Goal: Information Seeking & Learning: Check status

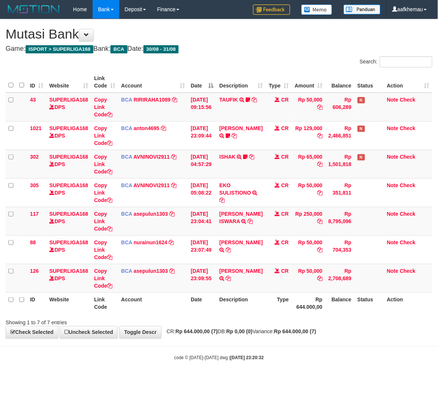
click at [317, 353] on body "Toggle navigation Home Bank Account List Load By Website Group [ISPORT] SUPERLI…" at bounding box center [219, 190] width 438 height 380
click at [226, 281] on icon at bounding box center [228, 278] width 5 height 5
click at [137, 271] on link "asepulun1303" at bounding box center [151, 271] width 34 height 6
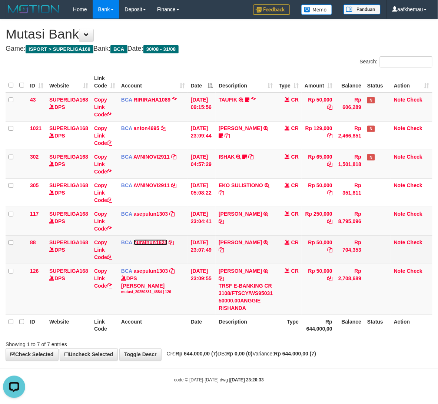
click at [147, 241] on link "nurainun1624" at bounding box center [151, 243] width 34 height 6
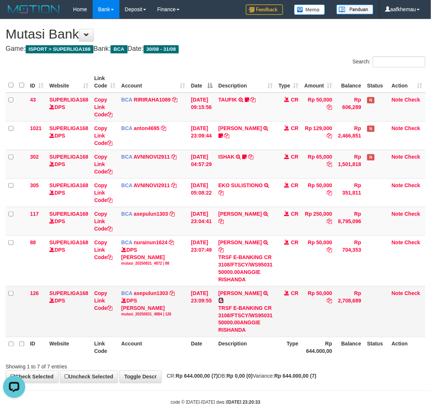
click at [224, 300] on icon at bounding box center [220, 300] width 5 height 5
click at [326, 360] on div "ID Website Link Code Account Date Description Type Amount Balance Status Action…" at bounding box center [215, 214] width 431 height 291
drag, startPoint x: 262, startPoint y: 47, endPoint x: 317, endPoint y: 51, distance: 55.0
click at [262, 47] on h4 "Game: ISPORT > SUPERLIGA168 Bank: BCA Date: 30/08 - 31/08" at bounding box center [216, 48] width 420 height 7
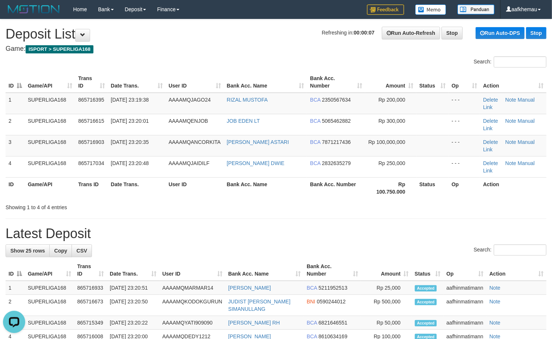
click at [271, 36] on h1 "Refreshing in: 00:00:07 Run Auto-Refresh Stop Run Auto-DPS Stop Deposit List" at bounding box center [276, 34] width 541 height 15
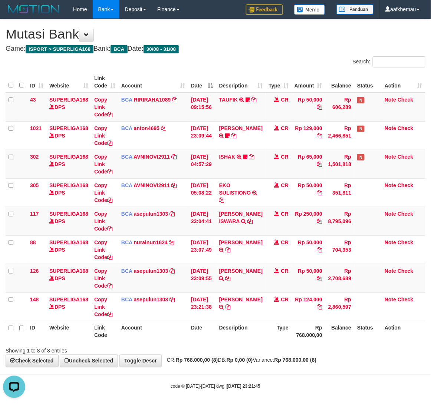
click at [288, 51] on h4 "Game: ISPORT > SUPERLIGA168 Bank: BCA Date: 30/08 - 31/08" at bounding box center [216, 48] width 420 height 7
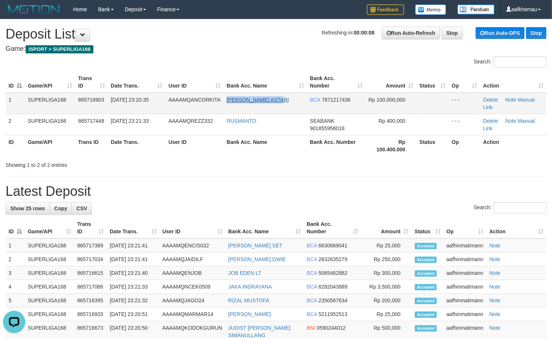
drag, startPoint x: 282, startPoint y: 99, endPoint x: 227, endPoint y: 99, distance: 54.5
click at [227, 99] on td "KIKI REZEKI ASTARI" at bounding box center [265, 104] width 83 height 22
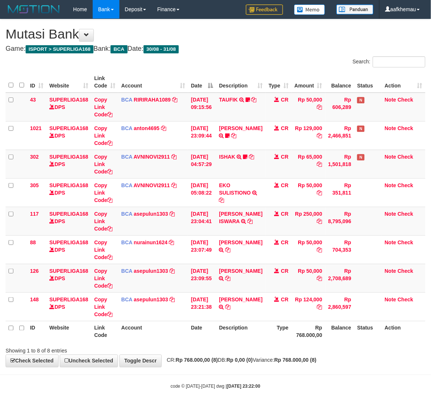
click at [276, 39] on h1 "Mutasi Bank" at bounding box center [216, 34] width 420 height 15
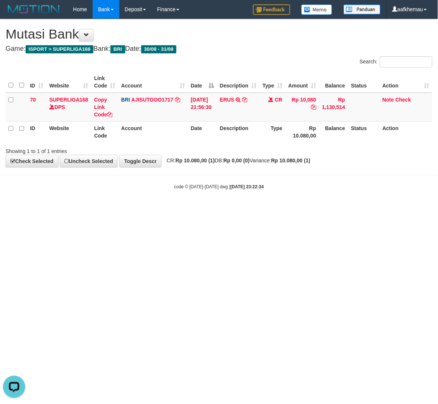
click at [219, 209] on html "Toggle navigation Home Bank Account List Load By Website Group [ISPORT] SUPERLI…" at bounding box center [219, 104] width 438 height 209
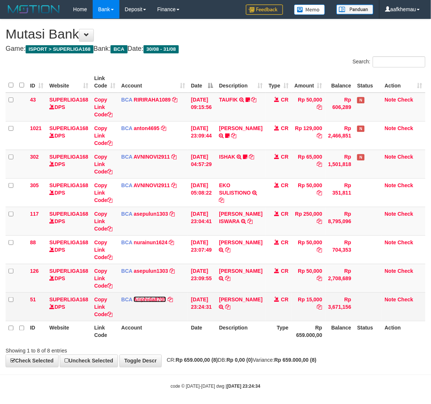
click at [140, 301] on link "Ariphida8705" at bounding box center [149, 300] width 33 height 6
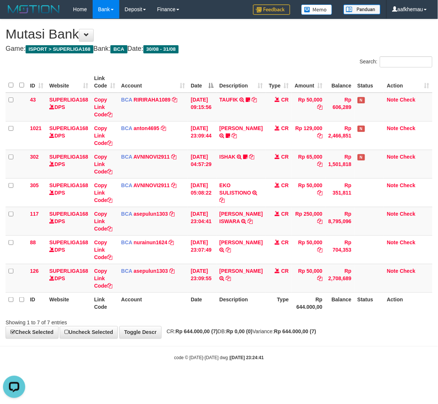
click at [259, 52] on h4 "Game: ISPORT > SUPERLIGA168 Bank: BCA Date: 30/08 - 31/08" at bounding box center [219, 48] width 427 height 7
click at [310, 365] on body "Toggle navigation Home Bank Account List Load By Website Group [ISPORT] SUPERLI…" at bounding box center [219, 190] width 438 height 380
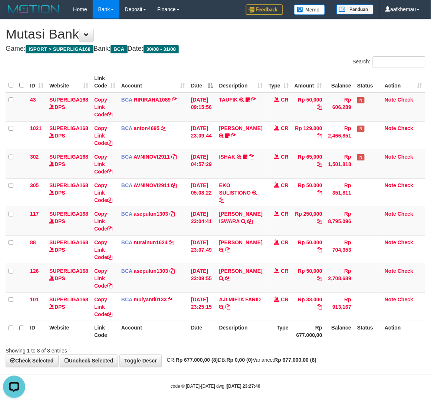
click at [265, 61] on div "Search:" at bounding box center [323, 62] width 204 height 13
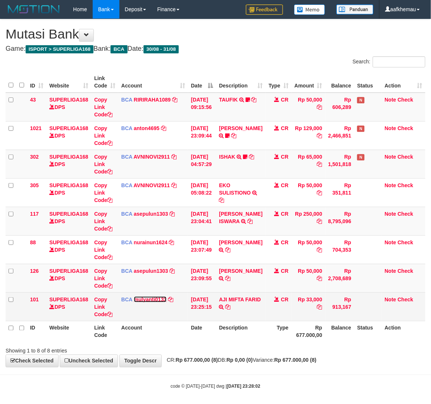
click at [136, 301] on link "mulyanti0133" at bounding box center [150, 300] width 33 height 6
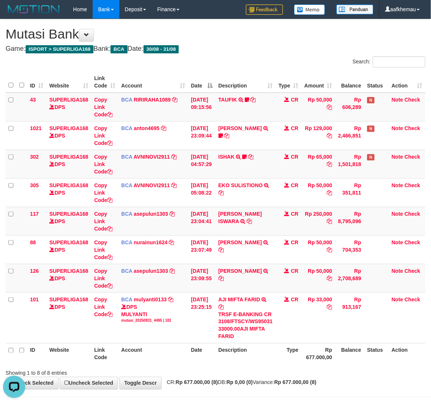
click at [341, 356] on th "Balance" at bounding box center [349, 353] width 29 height 21
click at [369, 350] on th "Status" at bounding box center [376, 353] width 24 height 21
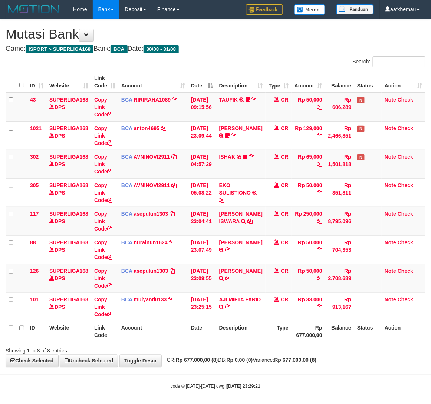
click at [283, 340] on th "Type" at bounding box center [278, 331] width 26 height 21
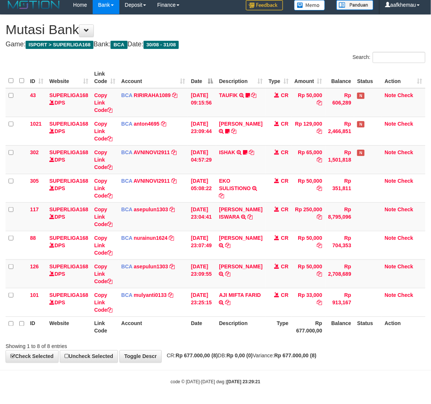
drag, startPoint x: 283, startPoint y: 334, endPoint x: 276, endPoint y: 335, distance: 6.8
click at [283, 334] on th "Type" at bounding box center [278, 327] width 26 height 21
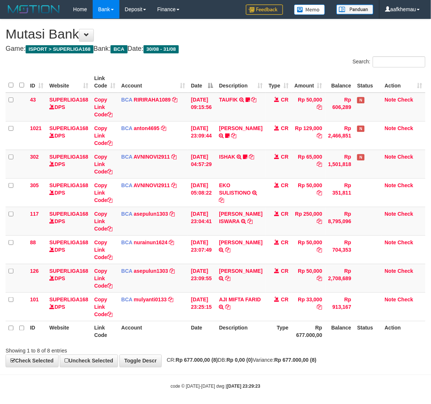
scroll to position [5, 0]
click at [251, 40] on h1 "Mutasi Bank" at bounding box center [216, 34] width 420 height 15
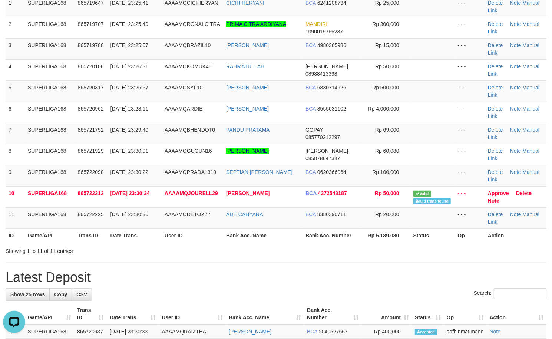
scroll to position [99, 0]
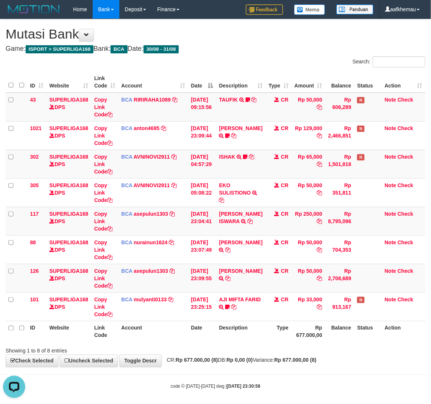
click at [325, 40] on h1 "Mutasi Bank" at bounding box center [216, 34] width 420 height 15
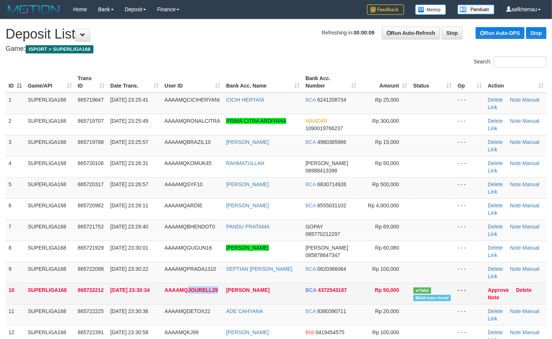
copy span "JOURELL29"
drag, startPoint x: 220, startPoint y: 294, endPoint x: 189, endPoint y: 296, distance: 31.2
click at [189, 296] on td "AAAAMQJOURELL29" at bounding box center [193, 293] width 62 height 21
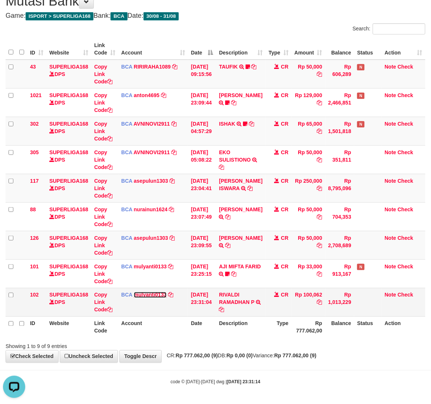
click at [155, 292] on link "mulyanti0133" at bounding box center [150, 295] width 33 height 6
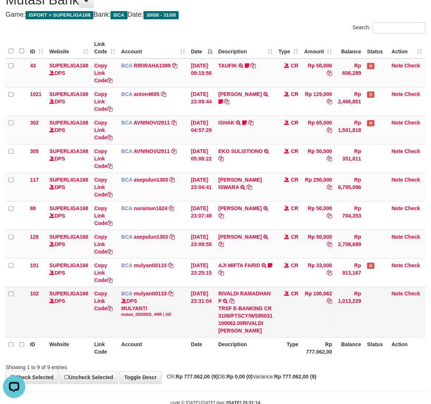
click at [335, 314] on td "Rp 100,062" at bounding box center [318, 312] width 34 height 51
click at [255, 30] on div "Search:" at bounding box center [323, 28] width 204 height 13
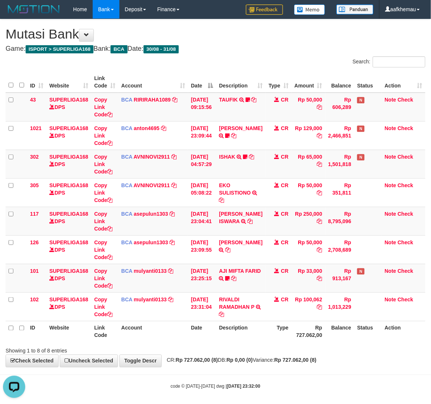
click at [303, 50] on h4 "Game: ISPORT > SUPERLIGA168 Bank: BCA Date: 30/08 - 31/08" at bounding box center [216, 48] width 420 height 7
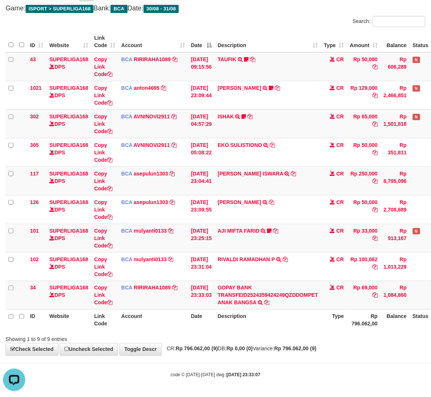
click at [294, 10] on h4 "Game: ISPORT > SUPERLIGA168 Bank: BCA Date: 30/08 - 31/08" at bounding box center [216, 8] width 420 height 7
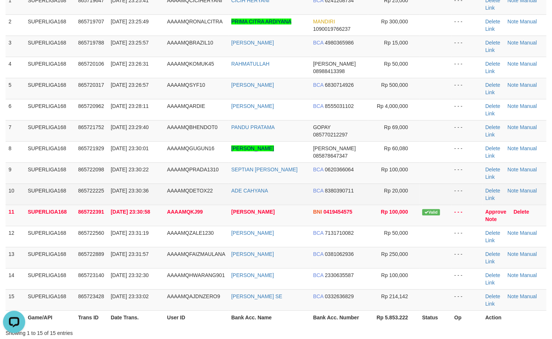
scroll to position [99, 0]
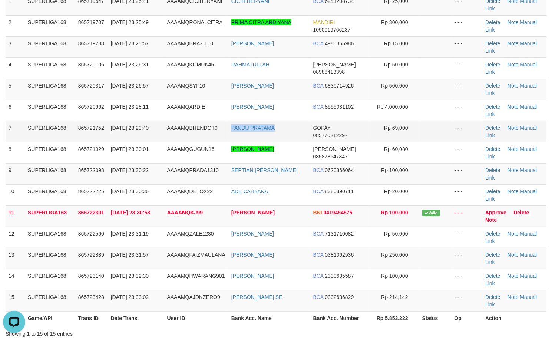
copy tr "PANDU PRATAMA"
drag, startPoint x: 279, startPoint y: 136, endPoint x: 227, endPoint y: 134, distance: 52.3
click at [227, 134] on tr "7 SUPERLIGA168 865721752 31/08/2025 23:29:40 AAAAMQBHENDOT0 PANDU PRATAMA GOPAY…" at bounding box center [276, 131] width 541 height 21
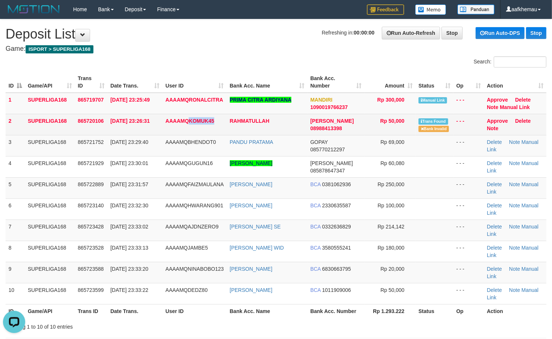
copy span "KOMUK45"
drag, startPoint x: 214, startPoint y: 119, endPoint x: 187, endPoint y: 129, distance: 28.4
click at [187, 129] on td "AAAAMQKOMUK45" at bounding box center [194, 124] width 64 height 21
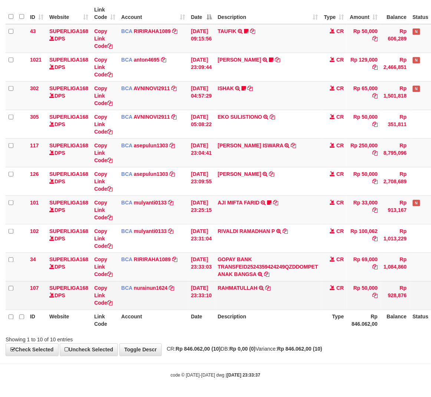
scroll to position [70, 0]
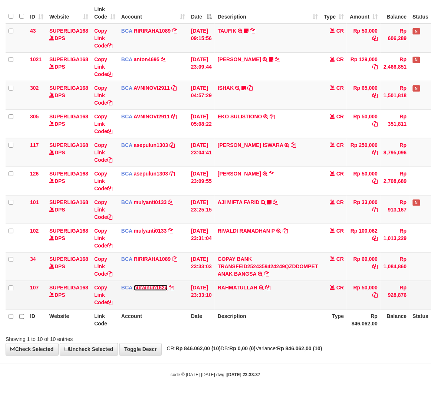
click at [161, 289] on link "nurainun1624" at bounding box center [151, 288] width 34 height 6
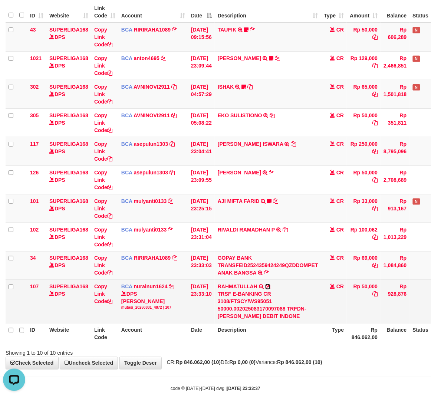
click at [270, 287] on icon at bounding box center [267, 286] width 5 height 5
click at [270, 288] on icon at bounding box center [267, 286] width 5 height 5
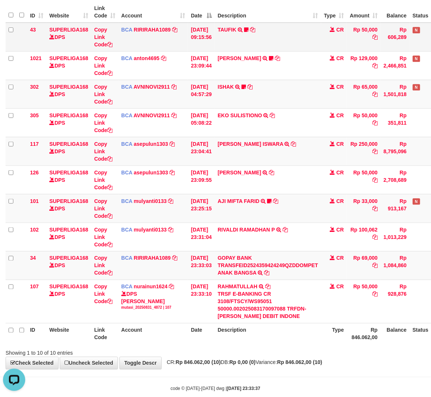
click at [291, 40] on td "TAUFIK TRSF E-BANKING CR 08/30 ZFD31 TAUFIK BEDA REKENING" at bounding box center [268, 37] width 106 height 29
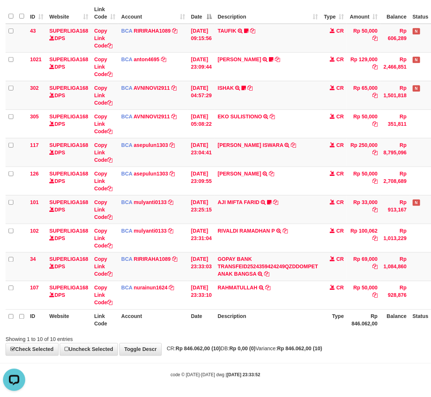
click at [239, 334] on div "Showing 1 to 10 of 10 entries" at bounding box center [215, 338] width 431 height 10
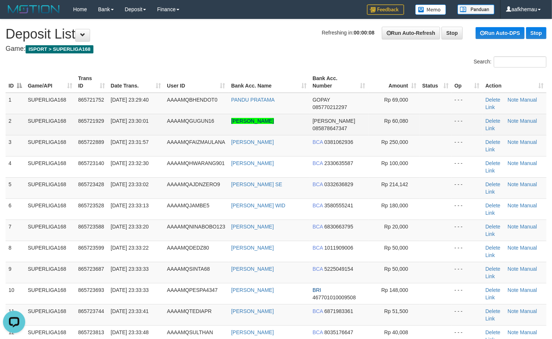
copy tr "SHERLY MONIKA DELVINTA"
drag, startPoint x: 304, startPoint y: 121, endPoint x: 219, endPoint y: 126, distance: 85.4
click at [219, 126] on tr "2 SUPERLIGA168 865721929 31/08/2025 23:30:01 AAAAMQGUGUN16 SHERLY MONIKA DELVIN…" at bounding box center [276, 124] width 541 height 21
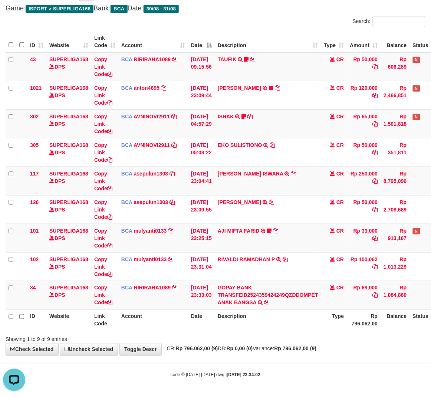
drag, startPoint x: 283, startPoint y: 19, endPoint x: 280, endPoint y: 26, distance: 8.0
click at [282, 21] on div "Search:" at bounding box center [323, 22] width 204 height 13
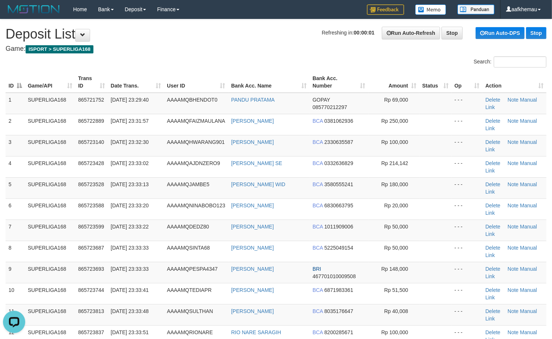
click at [232, 42] on h1 "Refreshing in: 00:00:01 Run Auto-Refresh Stop Run Auto-DPS Stop Deposit List" at bounding box center [276, 34] width 541 height 15
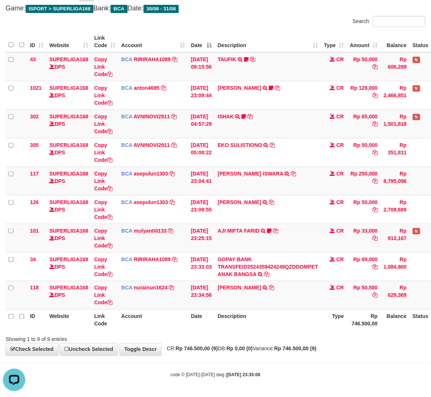
click at [288, 359] on body "Toggle navigation Home Bank Account List Load By Website Group [ISPORT] SUPERLI…" at bounding box center [215, 178] width 431 height 437
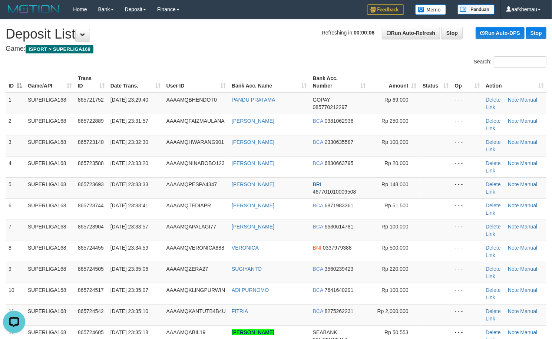
click at [224, 40] on h1 "Refreshing in: 00:00:06 Run Auto-Refresh Stop Run Auto-DPS Stop Deposit List" at bounding box center [276, 34] width 541 height 15
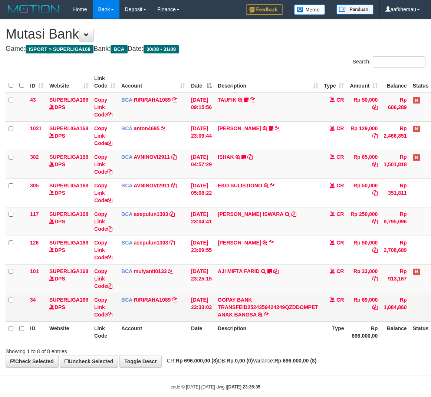
scroll to position [13, 0]
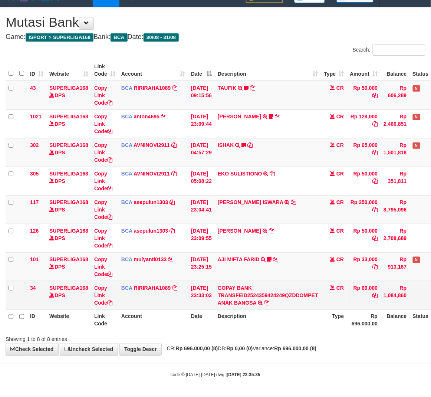
click at [160, 290] on td "BCA RIRIRAHA1089 DPS RIRI RAHAYU mutasi_20250831_4877 | 34 mutasi_20250831_4877…" at bounding box center [153, 295] width 70 height 29
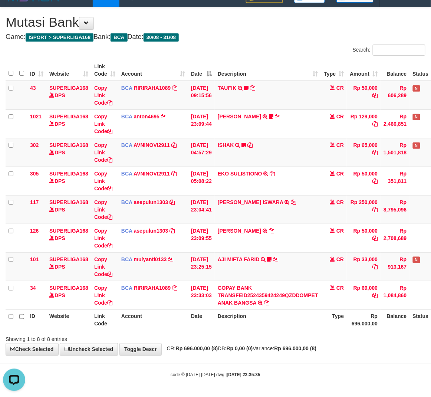
scroll to position [0, 0]
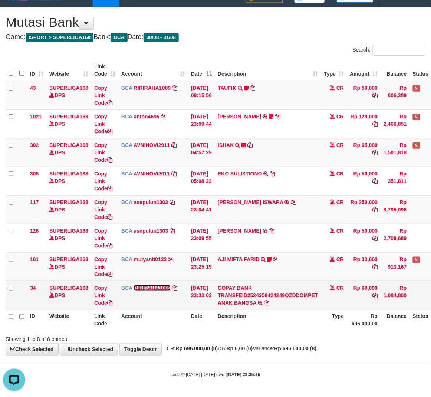
click at [145, 288] on link "RIRIRAHA1089" at bounding box center [152, 288] width 37 height 6
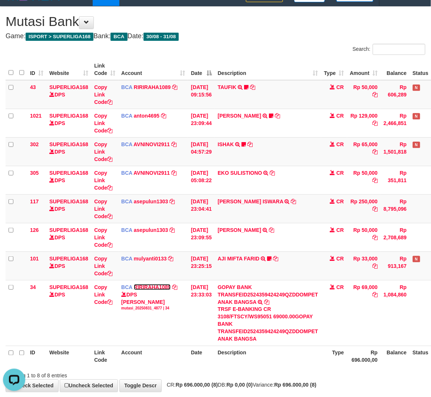
scroll to position [13, 36]
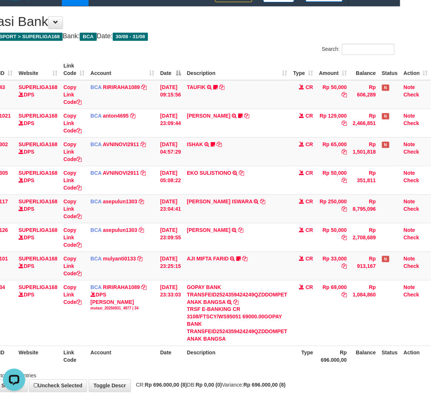
click at [229, 33] on h4 "Game: ISPORT > SUPERLIGA168 Bank: BCA Date: 30/08 - 31/08" at bounding box center [185, 36] width 420 height 7
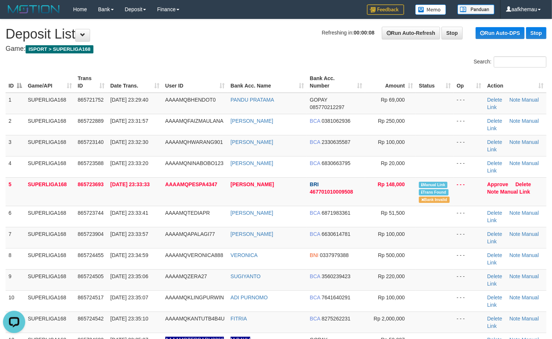
click at [286, 36] on h1 "Refreshing in: 00:00:08 Run Auto-Refresh Stop Run Auto-DPS Stop Deposit List" at bounding box center [276, 34] width 541 height 15
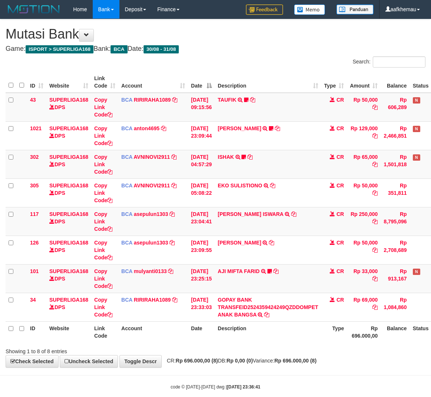
scroll to position [13, 36]
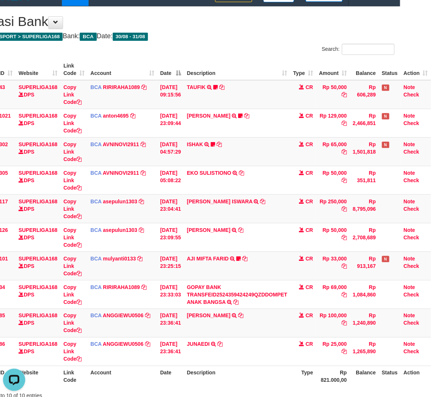
click at [277, 29] on h1 "Mutasi Bank" at bounding box center [185, 21] width 420 height 15
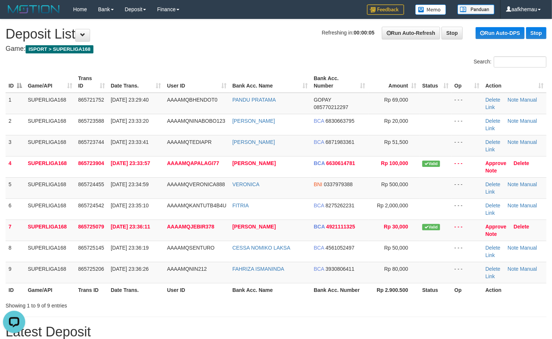
click at [196, 33] on h1 "Refreshing in: 00:00:05 Run Auto-Refresh Stop Run Auto-DPS Stop Deposit List" at bounding box center [276, 34] width 541 height 15
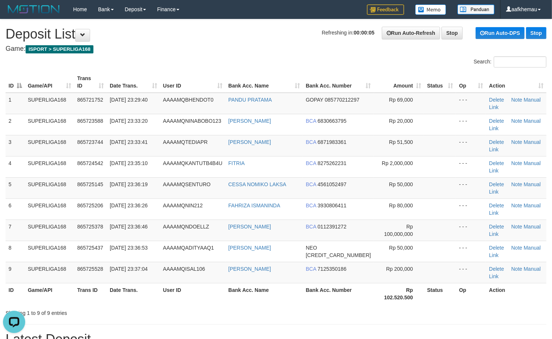
click at [186, 33] on h1 "Refreshing in: 00:00:05 Run Auto-Refresh Stop Run Auto-DPS Stop Deposit List" at bounding box center [276, 34] width 541 height 15
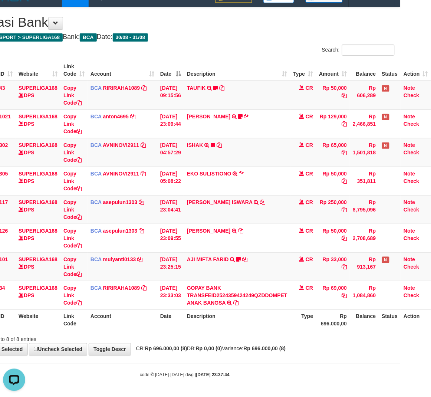
click at [287, 38] on h4 "Game: ISPORT > SUPERLIGA168 Bank: BCA Date: 30/08 - 31/08" at bounding box center [185, 36] width 420 height 7
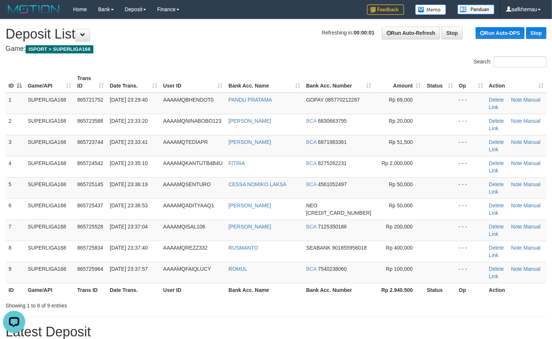
click at [221, 28] on h1 "Refreshing in: 00:00:01 Run Auto-Refresh Stop Run Auto-DPS Stop Deposit List" at bounding box center [276, 34] width 541 height 15
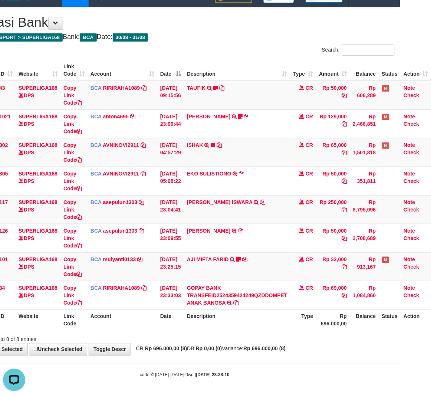
click at [238, 21] on h1 "Mutasi Bank" at bounding box center [185, 22] width 420 height 15
click at [226, 33] on h4 "Game: ISPORT > SUPERLIGA168 Bank: BCA Date: 30/08 - 31/08" at bounding box center [185, 36] width 420 height 7
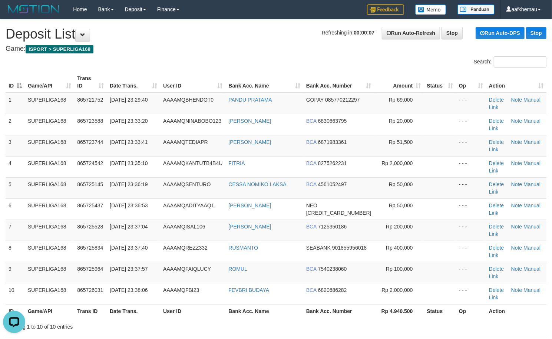
click at [260, 32] on h1 "Refreshing in: 00:00:07 Run Auto-Refresh Stop Run Auto-DPS Stop Deposit List" at bounding box center [276, 34] width 541 height 15
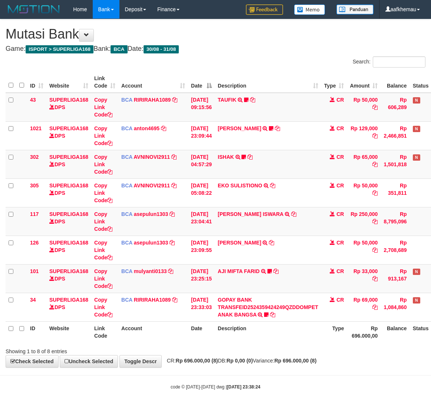
scroll to position [13, 36]
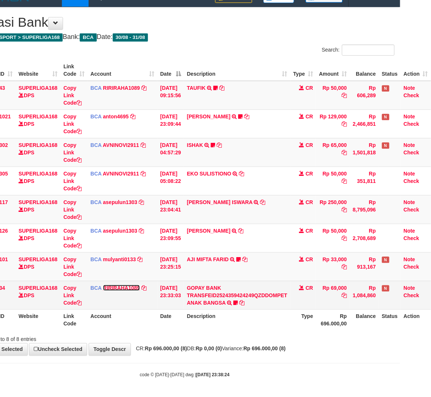
click at [122, 288] on link "RIRIRAHA1089" at bounding box center [121, 288] width 37 height 6
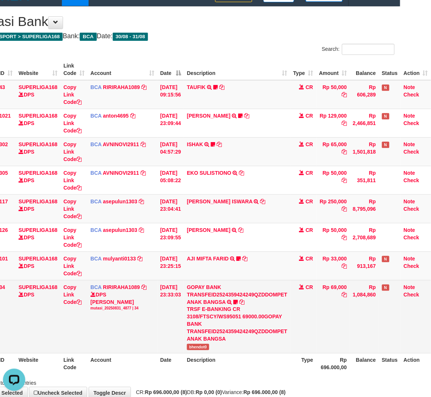
scroll to position [0, 0]
click at [323, 329] on td "Rp 69,000" at bounding box center [333, 316] width 34 height 73
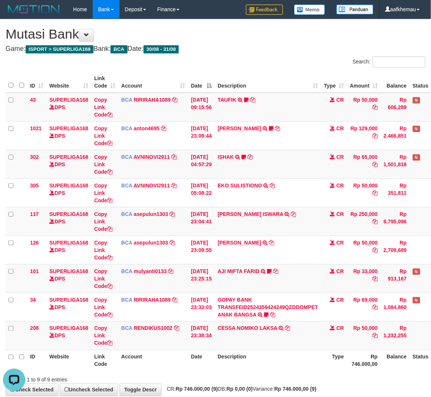
click at [232, 363] on th "Description" at bounding box center [268, 360] width 106 height 21
click at [269, 52] on h4 "Game: ISPORT > SUPERLIGA168 Bank: BCA Date: 30/08 - 31/08" at bounding box center [216, 48] width 420 height 7
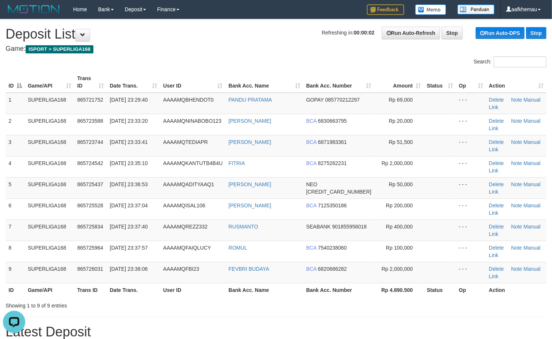
click at [232, 51] on h4 "Game: ISPORT > SUPERLIGA168" at bounding box center [276, 48] width 541 height 7
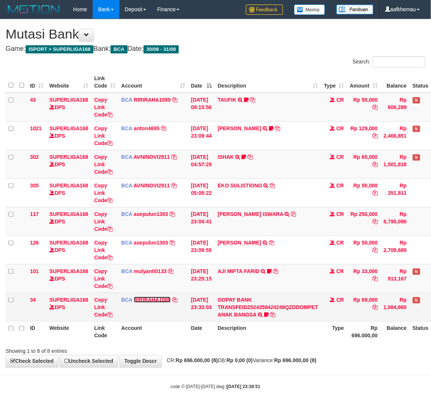
click at [146, 301] on link "RIRIRAHA1089" at bounding box center [152, 300] width 37 height 6
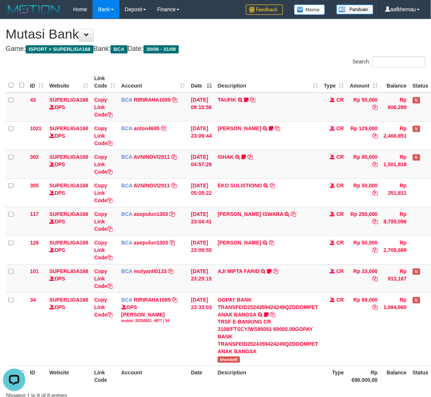
drag, startPoint x: 346, startPoint y: 51, endPoint x: 342, endPoint y: 54, distance: 4.8
click at [342, 54] on div "**********" at bounding box center [215, 215] width 431 height 392
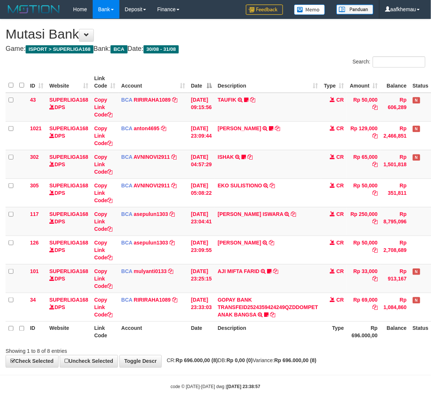
click at [291, 352] on div "Showing 1 to 8 of 8 entries" at bounding box center [215, 349] width 431 height 10
drag, startPoint x: 261, startPoint y: 49, endPoint x: 266, endPoint y: 49, distance: 5.2
click at [261, 49] on h4 "Game: ISPORT > SUPERLIGA168 Bank: BCA Date: 30/08 - 31/08" at bounding box center [216, 48] width 420 height 7
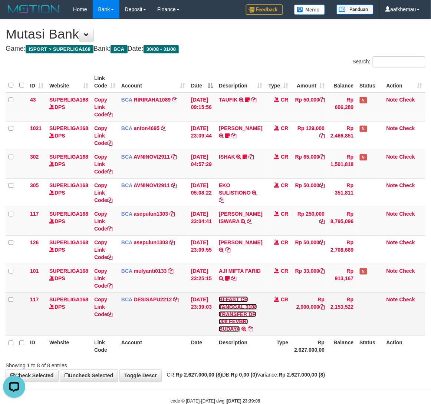
click at [238, 332] on link "BI-FAST CR TANGGAL 3108 TRANSFER DR 008 FEVBRI BUDAYA" at bounding box center [238, 315] width 38 height 36
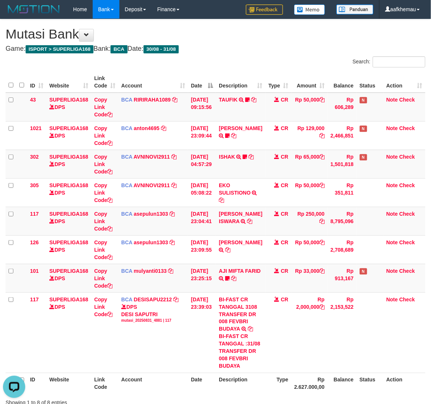
click at [235, 43] on div "**********" at bounding box center [215, 219] width 431 height 400
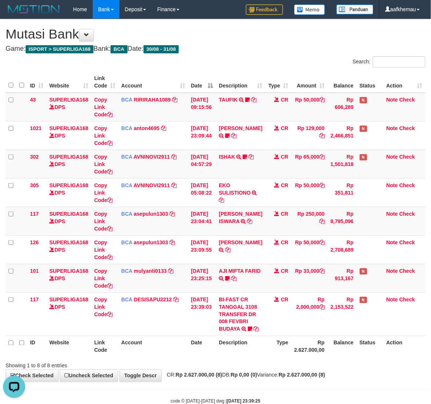
click at [277, 49] on h4 "Game: ISPORT > SUPERLIGA168 Bank: BCA Date: 30/08 - 31/08" at bounding box center [216, 48] width 420 height 7
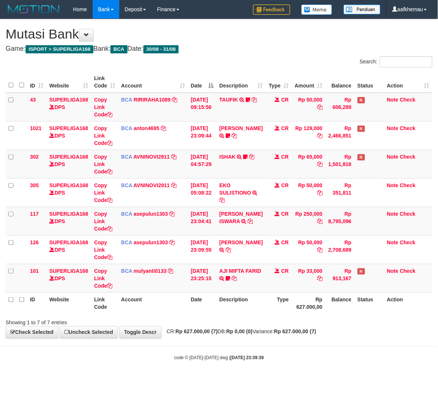
drag, startPoint x: 0, startPoint y: 0, endPoint x: 322, endPoint y: 358, distance: 481.5
click at [322, 358] on div "code © 2012-2018 dwg | 2025/08/31 23:39:39" at bounding box center [219, 357] width 438 height 7
click at [270, 319] on div "Showing 1 to 7 of 7 entries" at bounding box center [219, 321] width 438 height 10
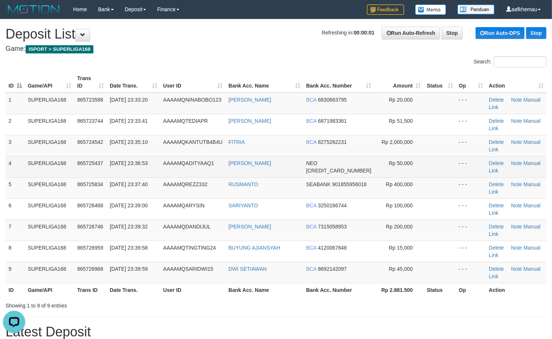
drag, startPoint x: 307, startPoint y: 168, endPoint x: 229, endPoint y: 165, distance: 78.7
click at [229, 165] on td "AHMAD ZAKI MUBAROK" at bounding box center [263, 166] width 77 height 21
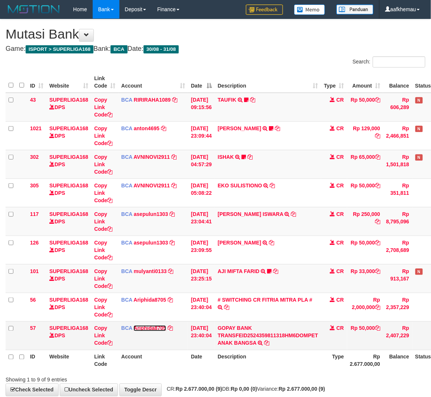
click at [148, 328] on link "Ariphida8705" at bounding box center [149, 328] width 33 height 6
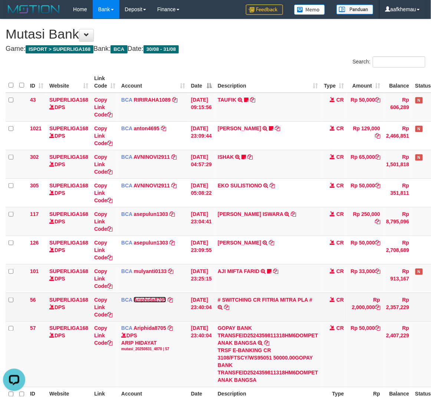
click at [161, 300] on link "Ariphida8705" at bounding box center [149, 300] width 33 height 6
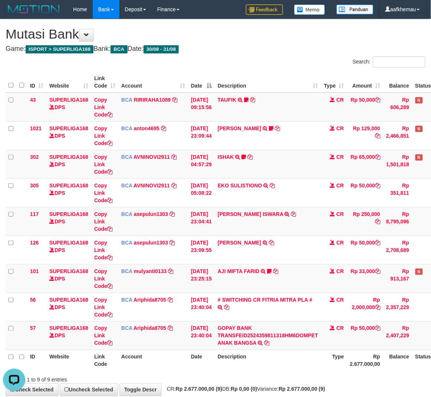
click at [255, 55] on div "**********" at bounding box center [215, 207] width 431 height 376
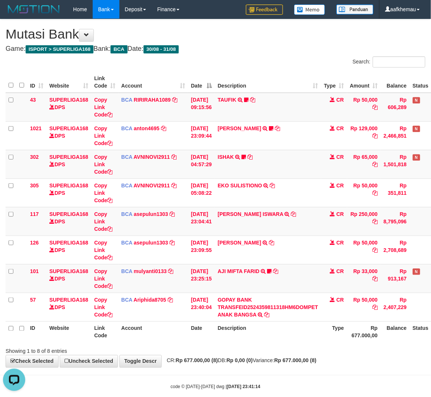
click at [292, 37] on h1 "Mutasi Bank" at bounding box center [216, 34] width 420 height 15
click at [239, 48] on h4 "Game: ISPORT > SUPERLIGA168 Bank: BCA Date: 30/08 - 31/08" at bounding box center [216, 48] width 420 height 7
click at [285, 48] on h4 "Game: ISPORT > SUPERLIGA168 Bank: BCA Date: 30/08 - 31/08" at bounding box center [216, 48] width 420 height 7
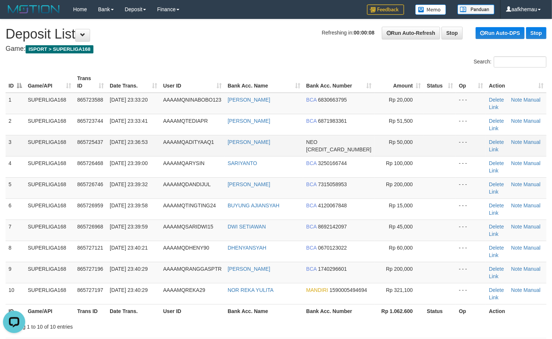
copy tr "[PERSON_NAME]"
drag, startPoint x: 303, startPoint y: 140, endPoint x: 220, endPoint y: 148, distance: 83.8
click at [220, 148] on tr "3 SUPERLIGA168 865725437 [DATE] 23:36:53 AAAAMQADITYAAQ1 [PERSON_NAME] NEO [CRE…" at bounding box center [276, 145] width 541 height 21
click at [215, 50] on h4 "Game: ISPORT > SUPERLIGA168" at bounding box center [276, 48] width 541 height 7
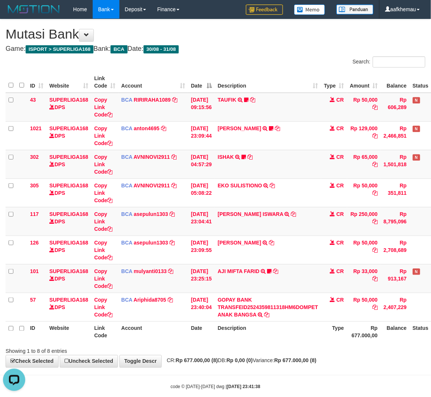
click at [301, 337] on th "Description" at bounding box center [268, 331] width 106 height 21
click at [293, 58] on div "Search:" at bounding box center [323, 62] width 204 height 13
